Goal: Connect with others: Connect with others

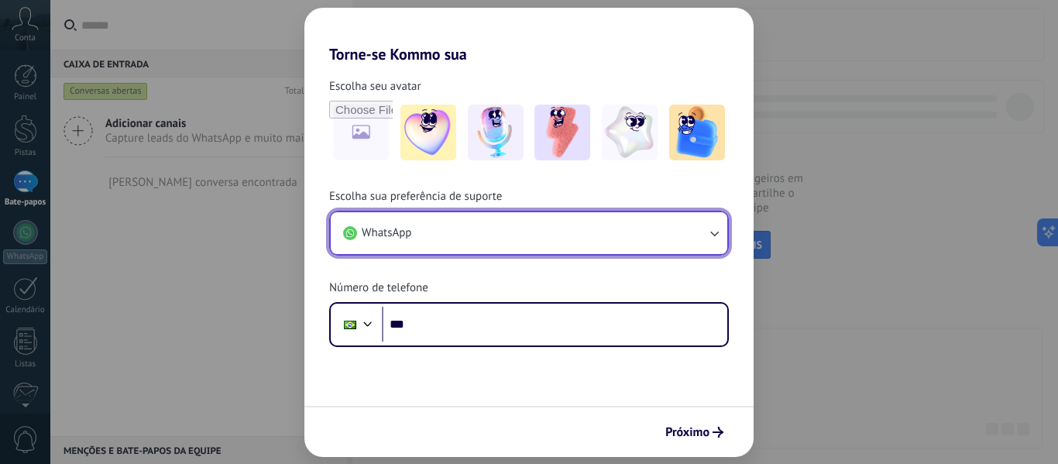
click at [421, 232] on button "WhatsApp" at bounding box center [529, 233] width 397 height 42
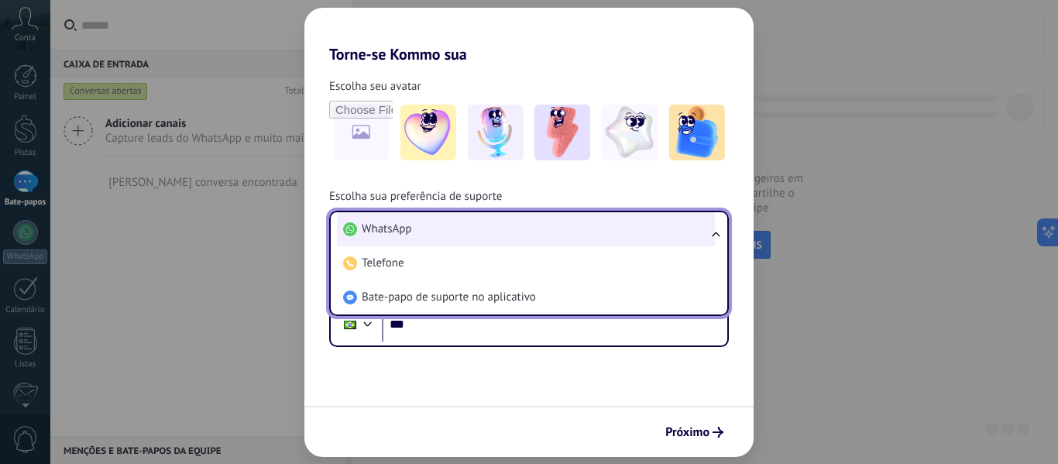
click at [416, 230] on li "WhatsApp" at bounding box center [526, 229] width 378 height 34
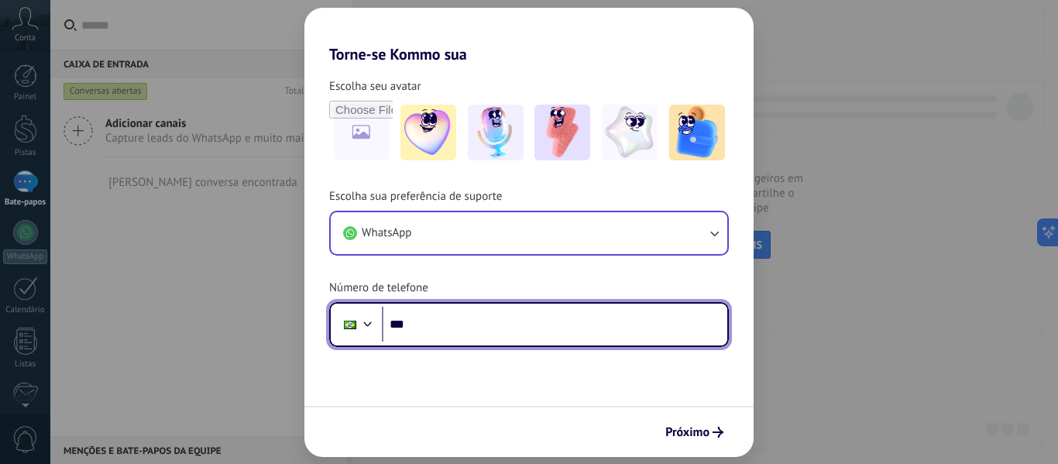
click at [472, 325] on input "***" at bounding box center [555, 325] width 346 height 36
type input "********"
